Goal: Transaction & Acquisition: Purchase product/service

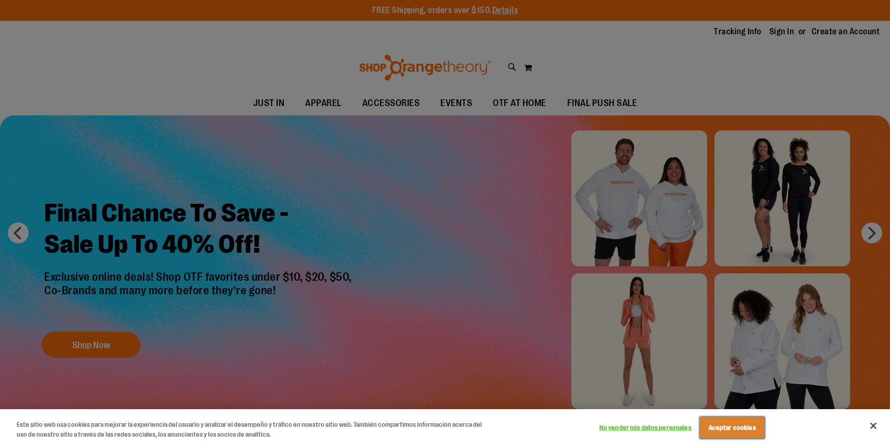
click at [714, 426] on button "Aceptar cookies" at bounding box center [732, 428] width 65 height 22
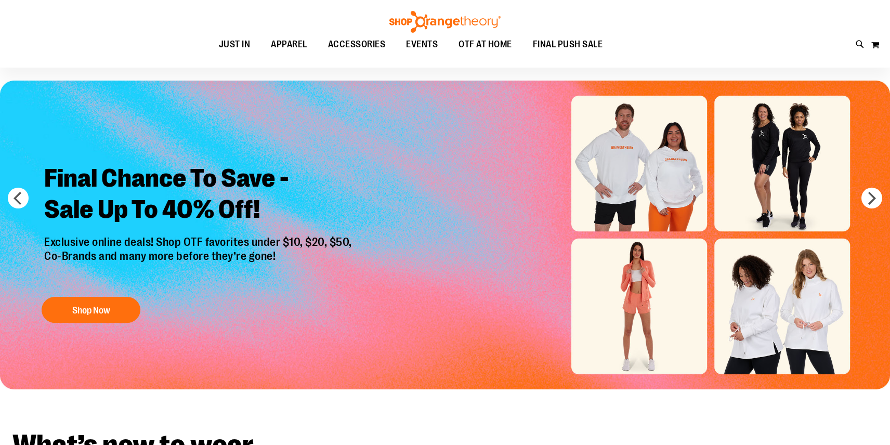
scroll to position [20, 0]
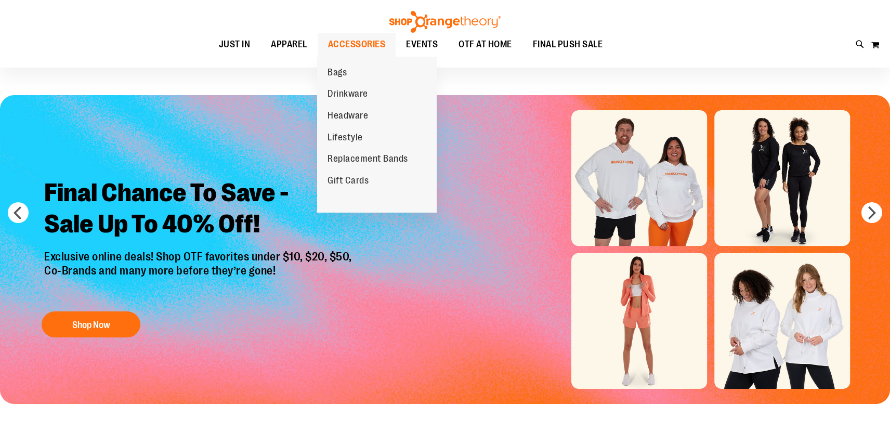
click at [359, 41] on span "ACCESSORIES" at bounding box center [357, 44] width 58 height 23
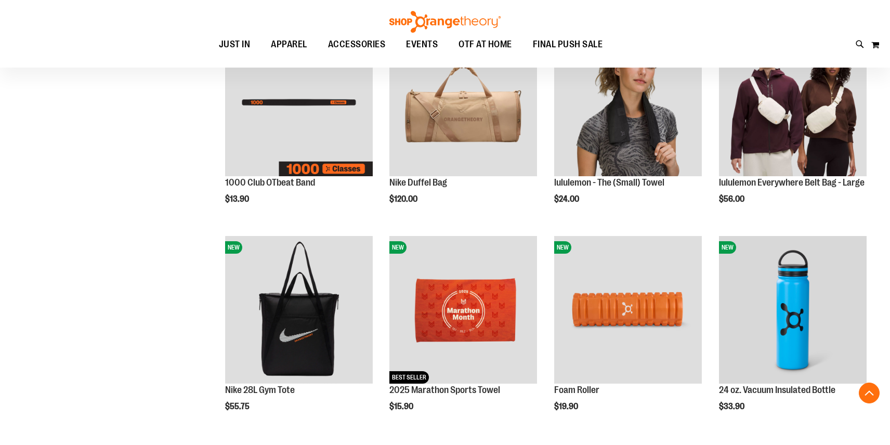
scroll to position [391, 0]
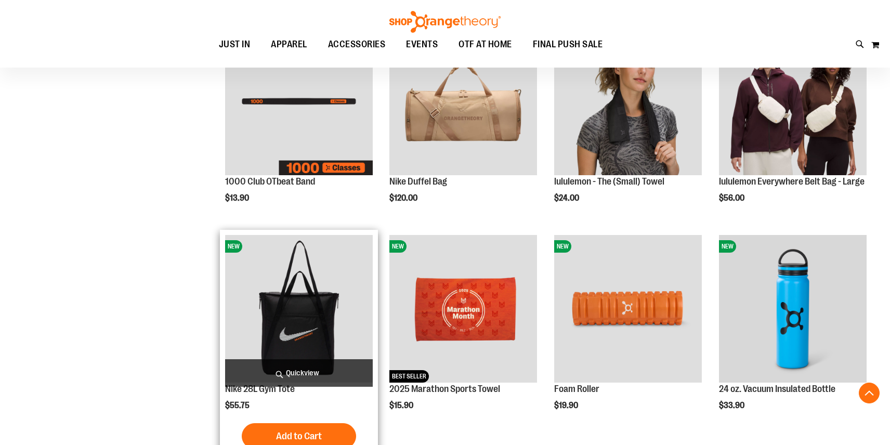
click at [271, 327] on img "product" at bounding box center [299, 309] width 148 height 148
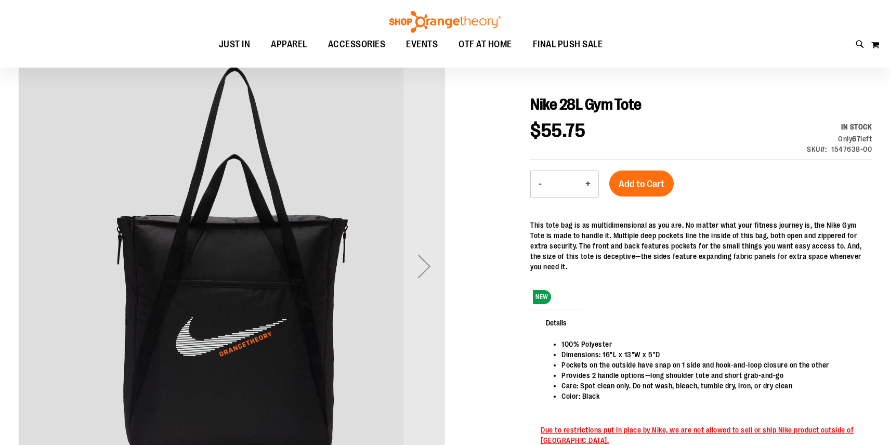
scroll to position [97, 0]
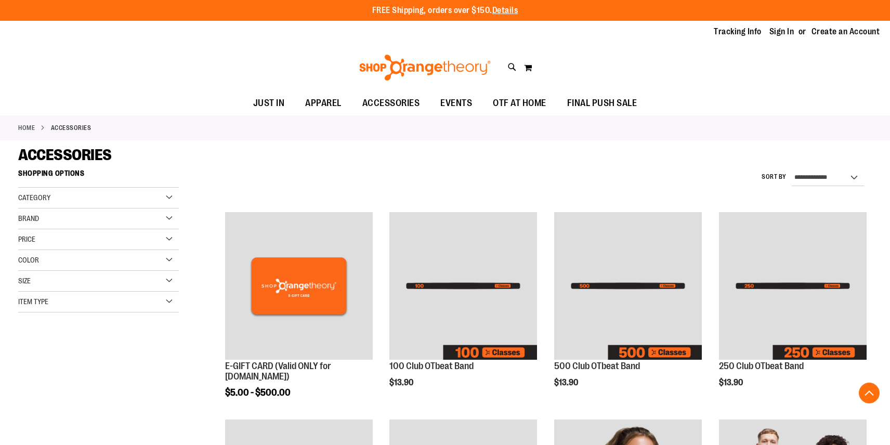
scroll to position [392, 0]
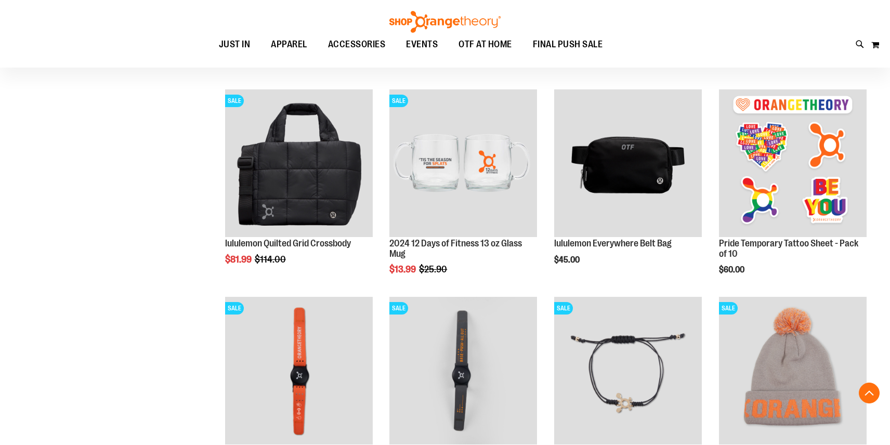
scroll to position [1367, 0]
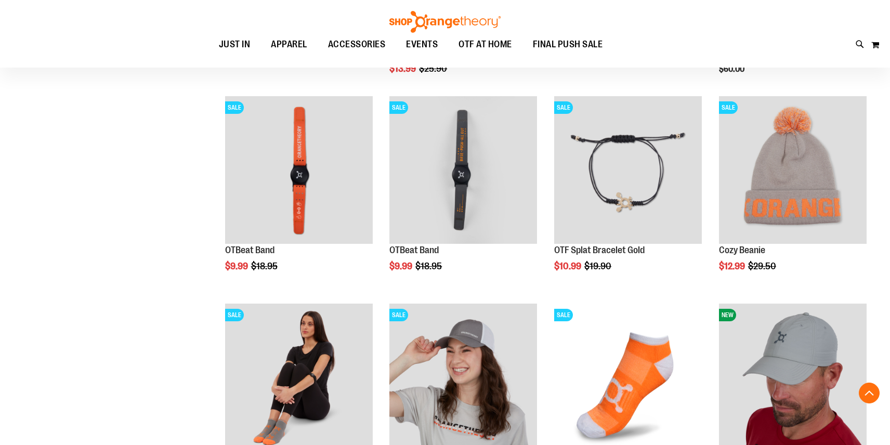
drag, startPoint x: 121, startPoint y: 281, endPoint x: 122, endPoint y: 227, distance: 54.6
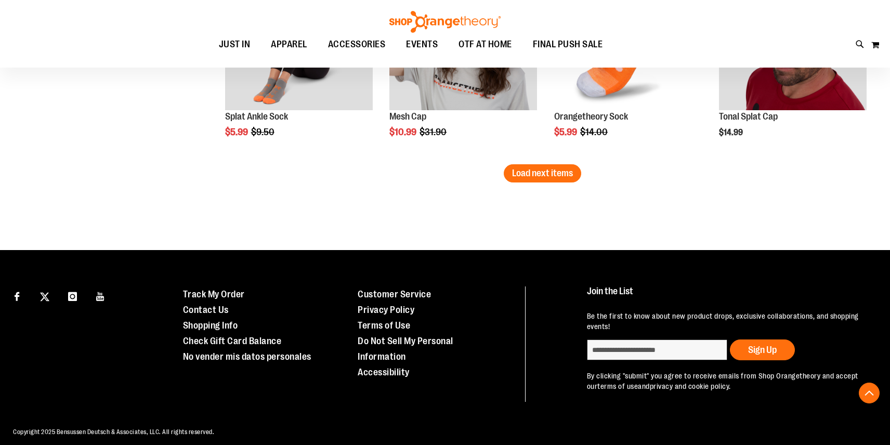
scroll to position [1910, 0]
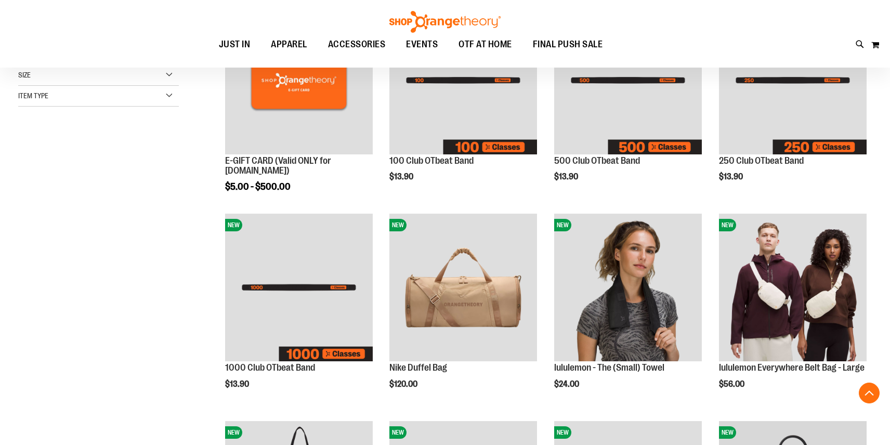
scroll to position [144, 0]
